Goal: Information Seeking & Learning: Learn about a topic

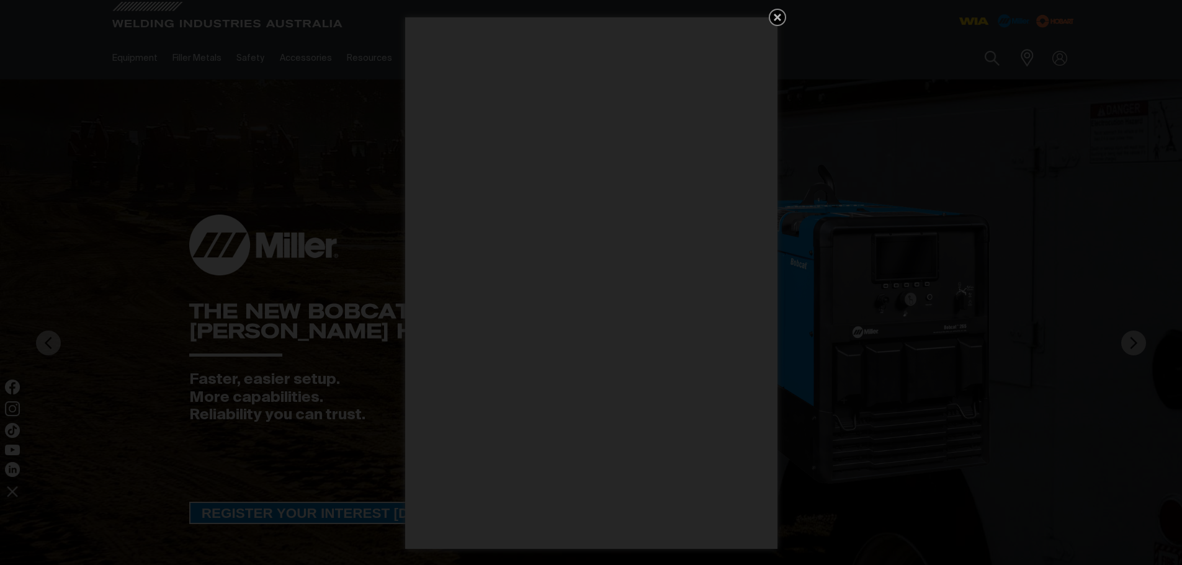
drag, startPoint x: 783, startPoint y: 12, endPoint x: 777, endPoint y: 21, distance: 10.3
click at [783, 13] on icon "Get 5 WIA Welding Guides Free!" at bounding box center [777, 17] width 15 height 15
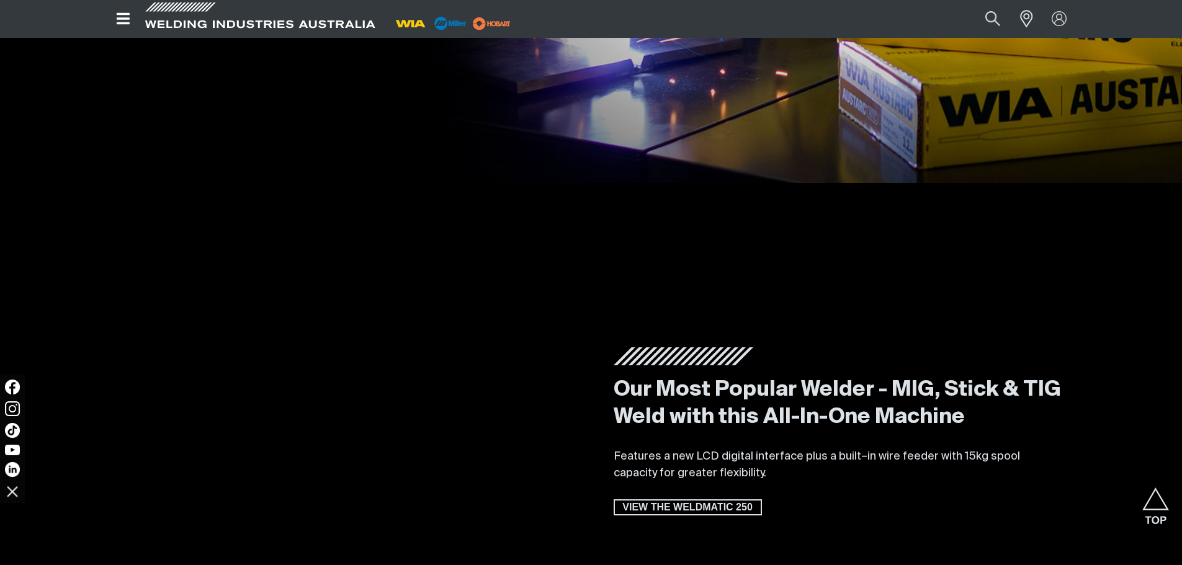
drag, startPoint x: 599, startPoint y: 471, endPoint x: 629, endPoint y: 333, distance: 141.7
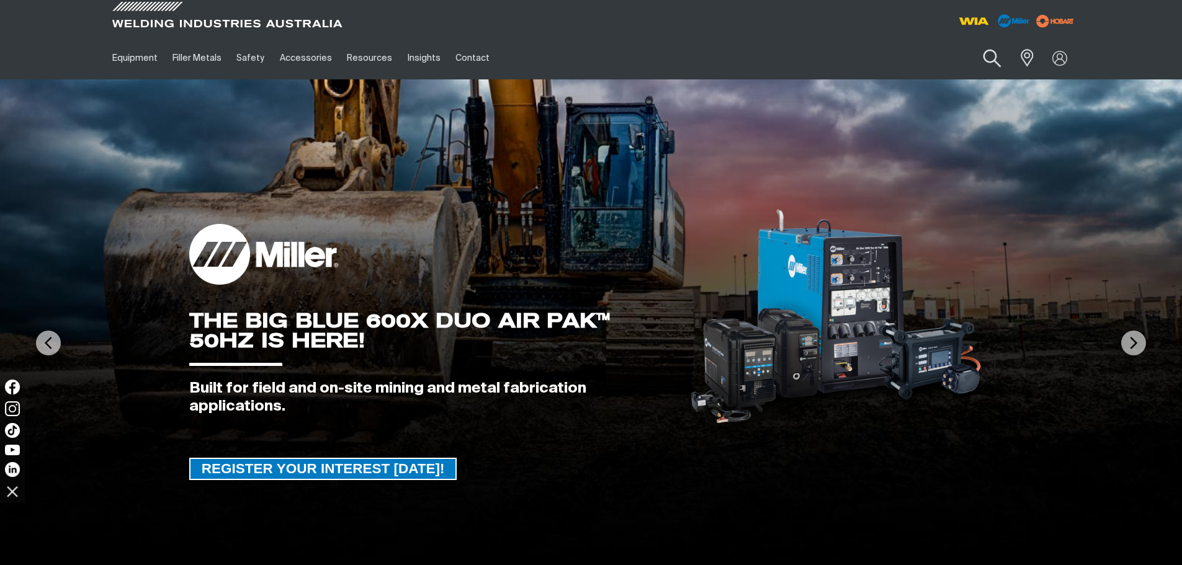
click at [990, 57] on button "Search products" at bounding box center [992, 58] width 50 height 35
click at [890, 57] on input "Search" at bounding box center [916, 58] width 191 height 28
paste input "BEGL3515MLNM"
type input "BEGL3515MLNM"
click at [971, 43] on button "Search products" at bounding box center [992, 57] width 42 height 29
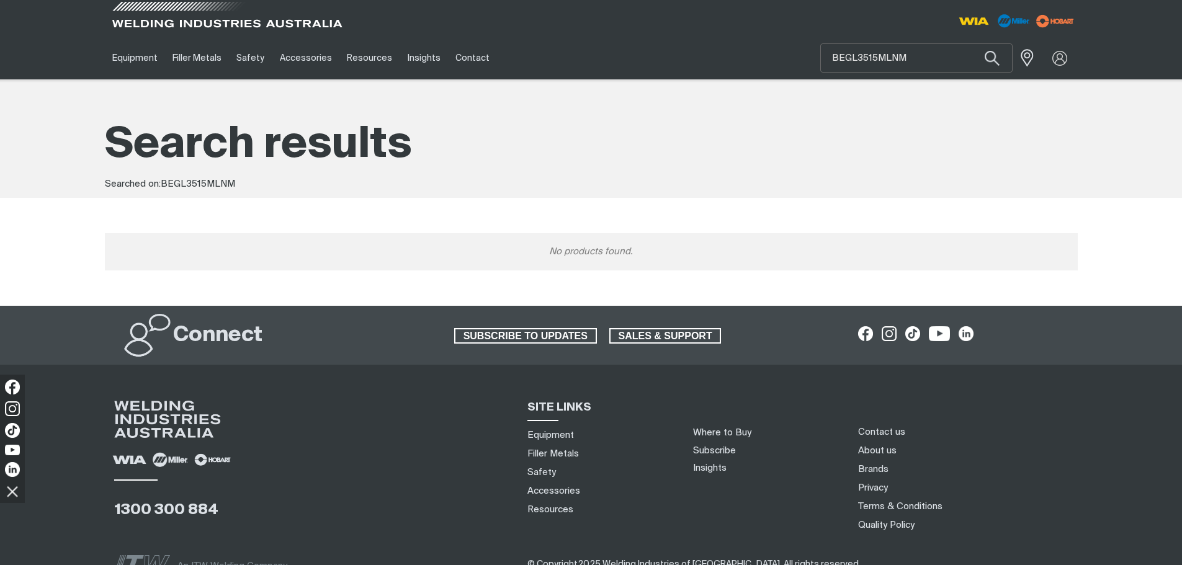
click at [189, 26] on span at bounding box center [227, 18] width 236 height 37
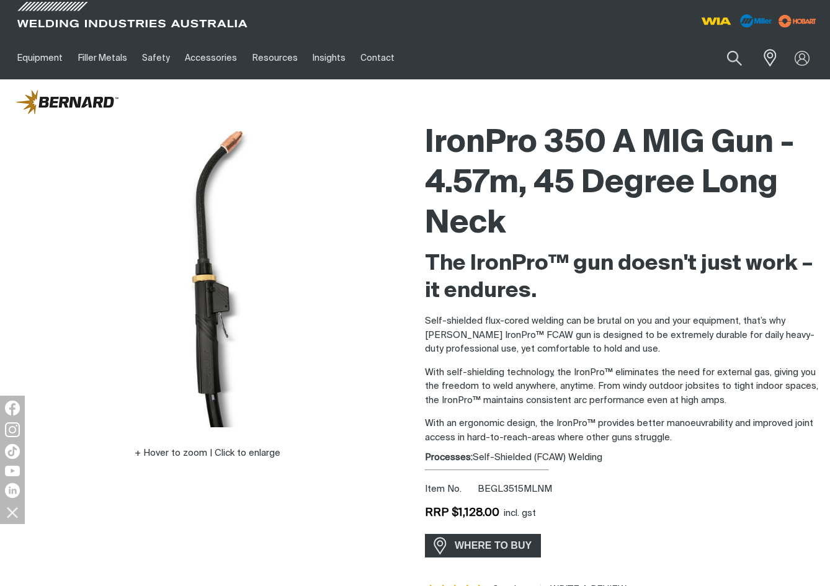
click at [806, 277] on h2 "The IronPro™ gun doesn't just work – it endures." at bounding box center [622, 278] width 395 height 55
